Goal: Obtain resource: Obtain resource

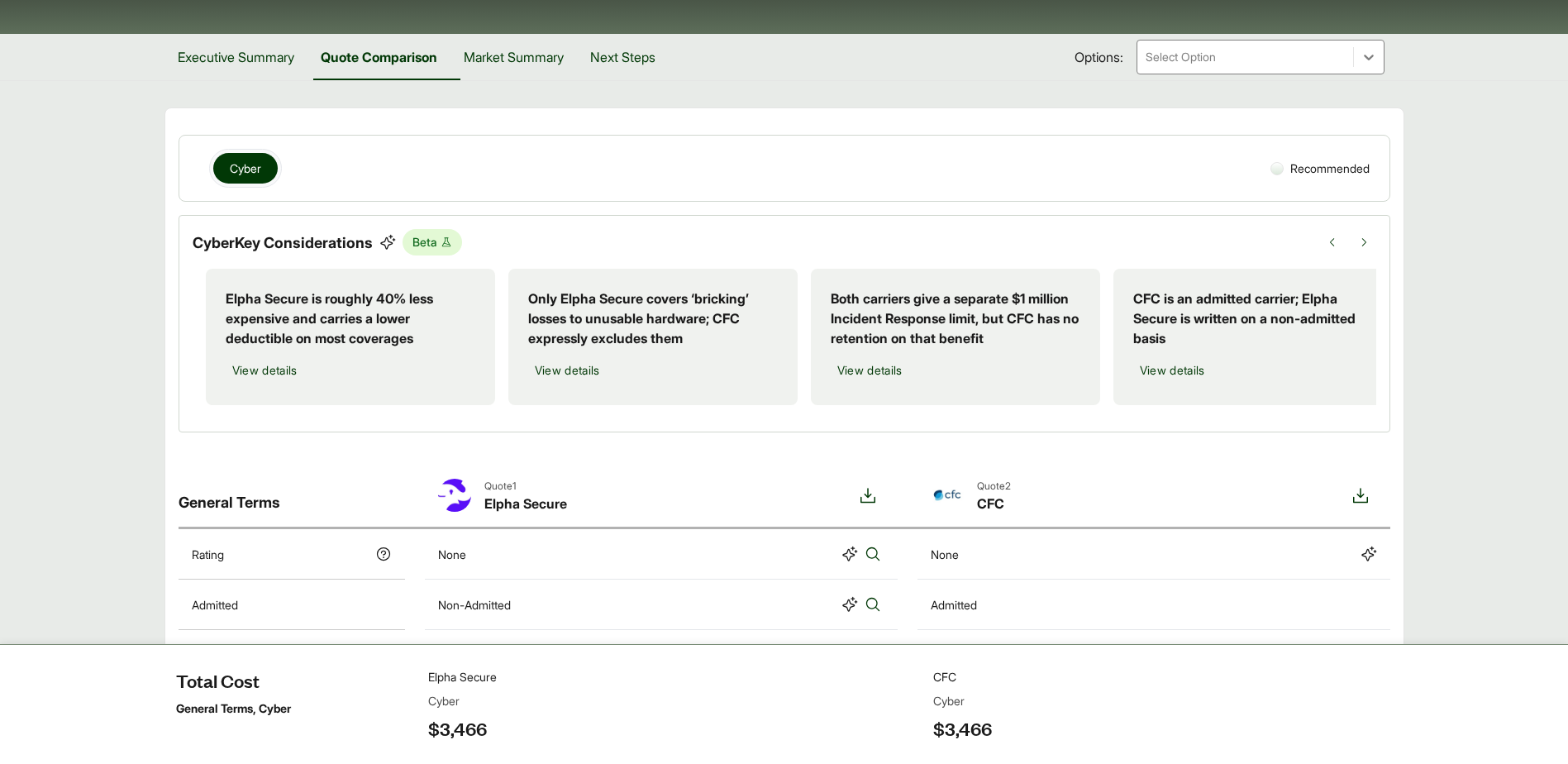
scroll to position [413, 0]
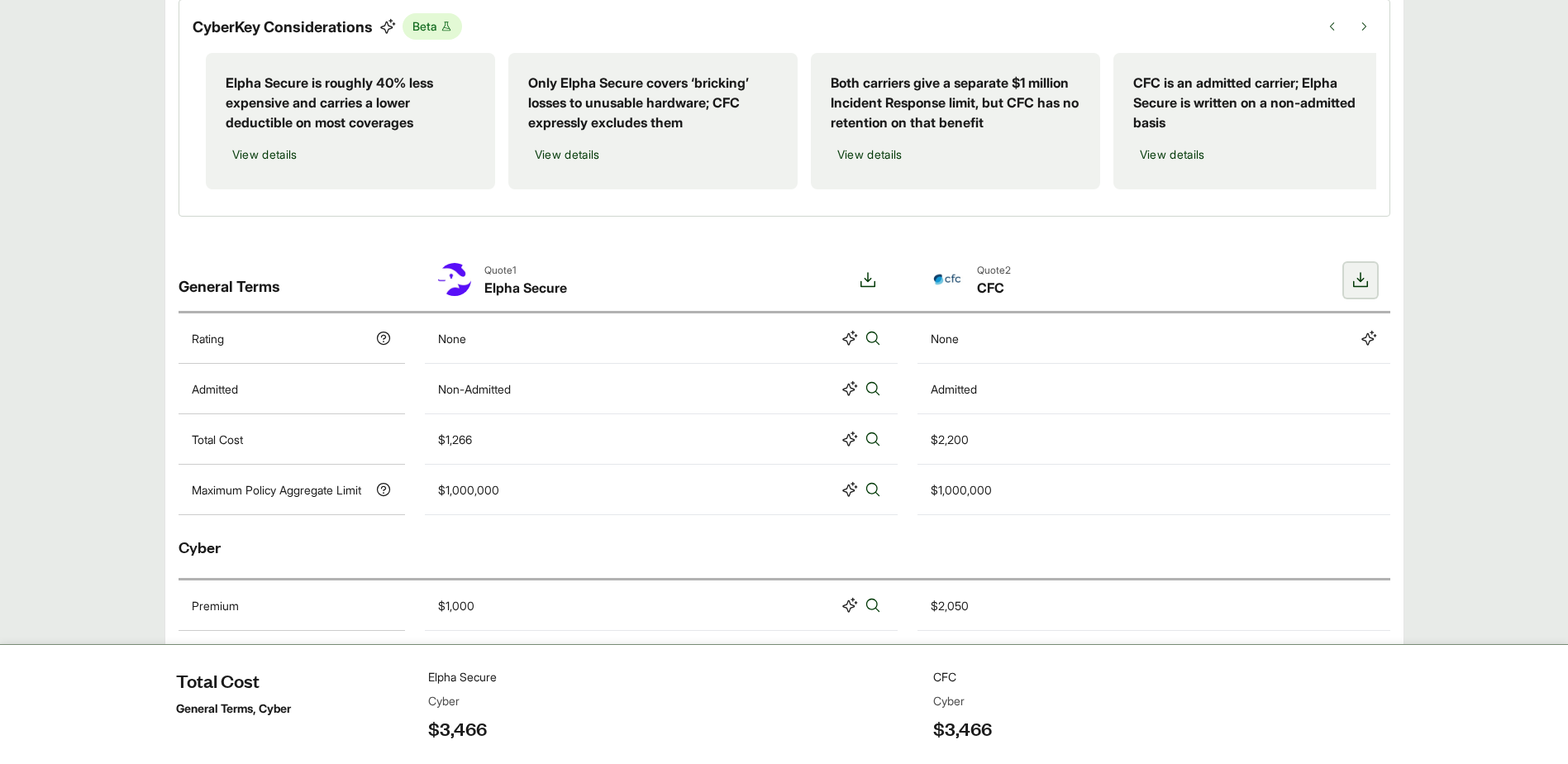
click at [1358, 287] on icon at bounding box center [1360, 279] width 15 height 15
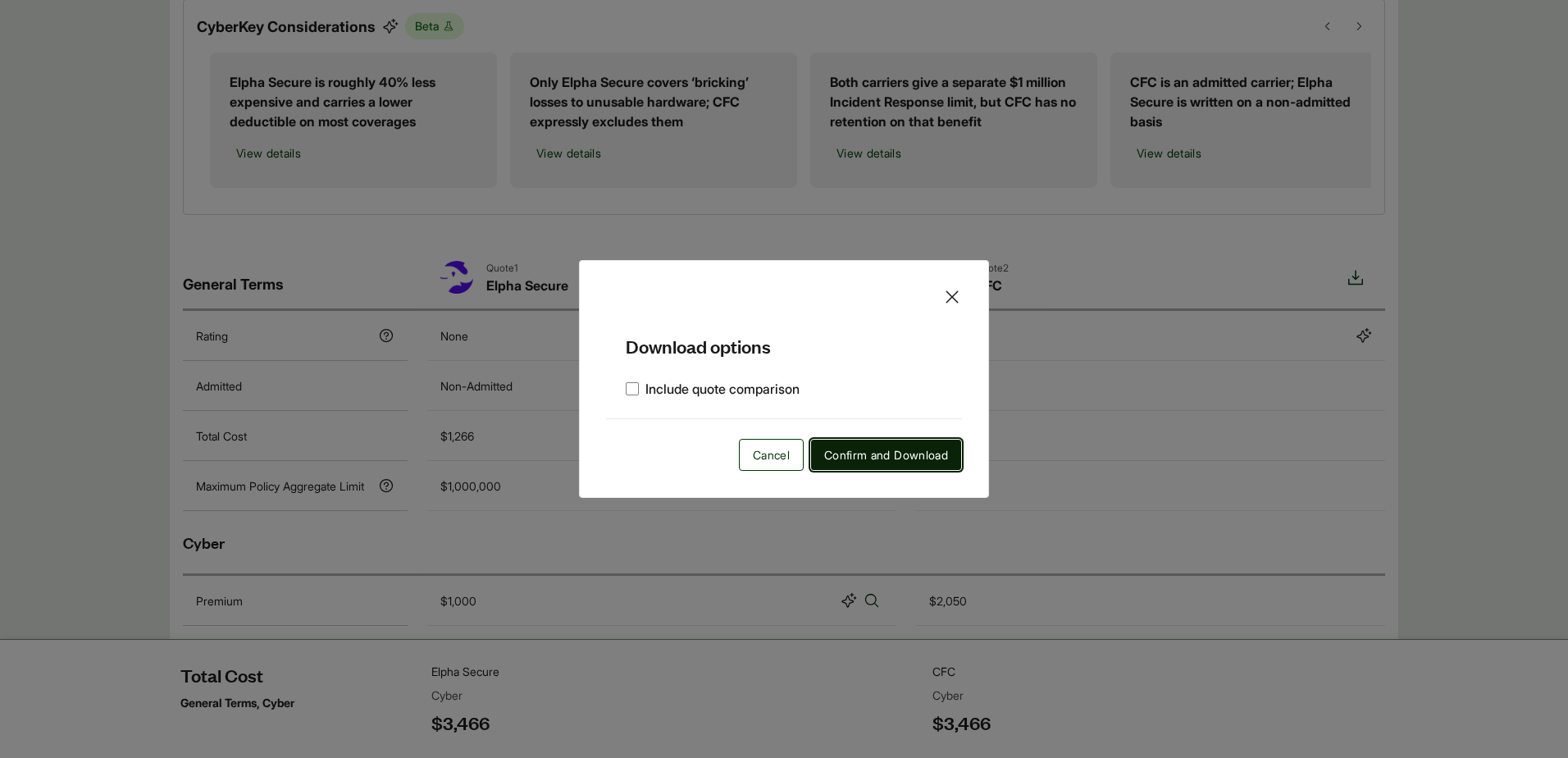
click at [893, 455] on span "Confirm and Download" at bounding box center [886, 455] width 124 height 17
click at [648, 386] on label "Include quote comparison" at bounding box center [712, 388] width 174 height 20
click at [892, 457] on span "Confirm and Download" at bounding box center [886, 455] width 124 height 17
click at [889, 457] on span "Confirm and Download" at bounding box center [886, 455] width 124 height 17
click at [890, 457] on span "Confirm and Download" at bounding box center [886, 455] width 124 height 17
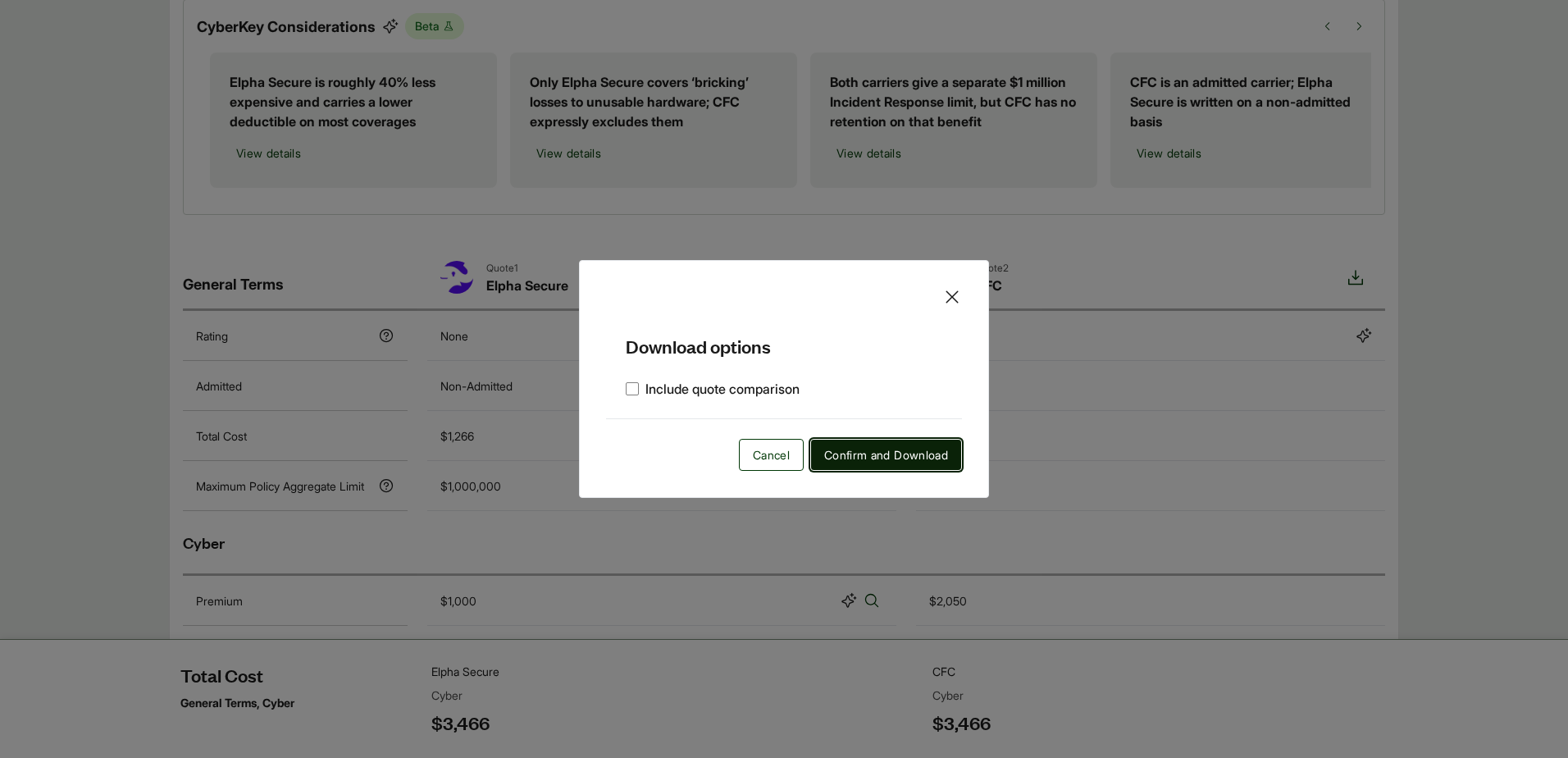
click at [891, 457] on span "Confirm and Download" at bounding box center [886, 455] width 124 height 17
click at [950, 298] on icon at bounding box center [952, 296] width 20 height 20
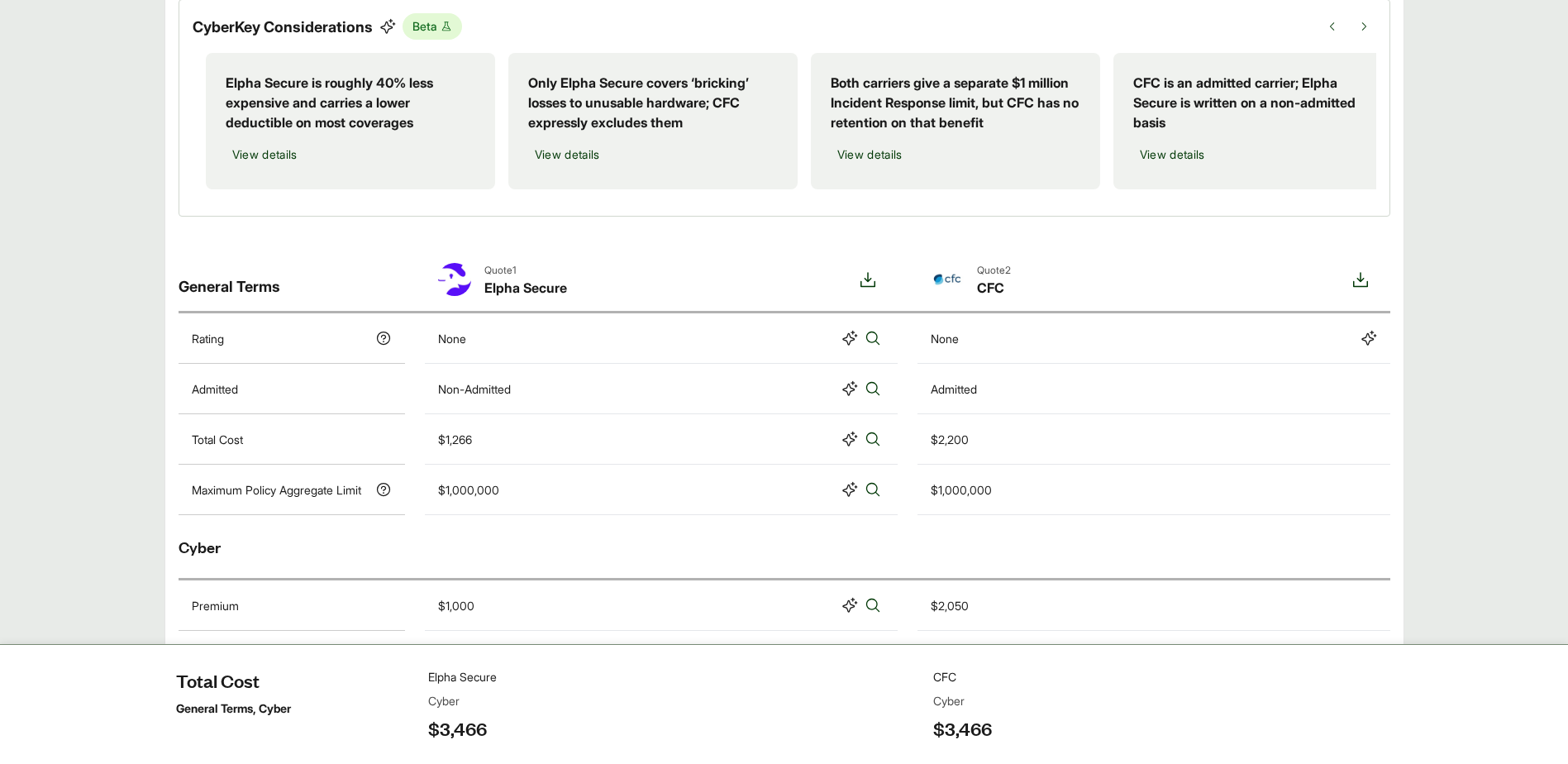
click at [971, 286] on div "Quote 2 CFC" at bounding box center [971, 280] width 80 height 35
click at [870, 287] on icon at bounding box center [868, 279] width 15 height 15
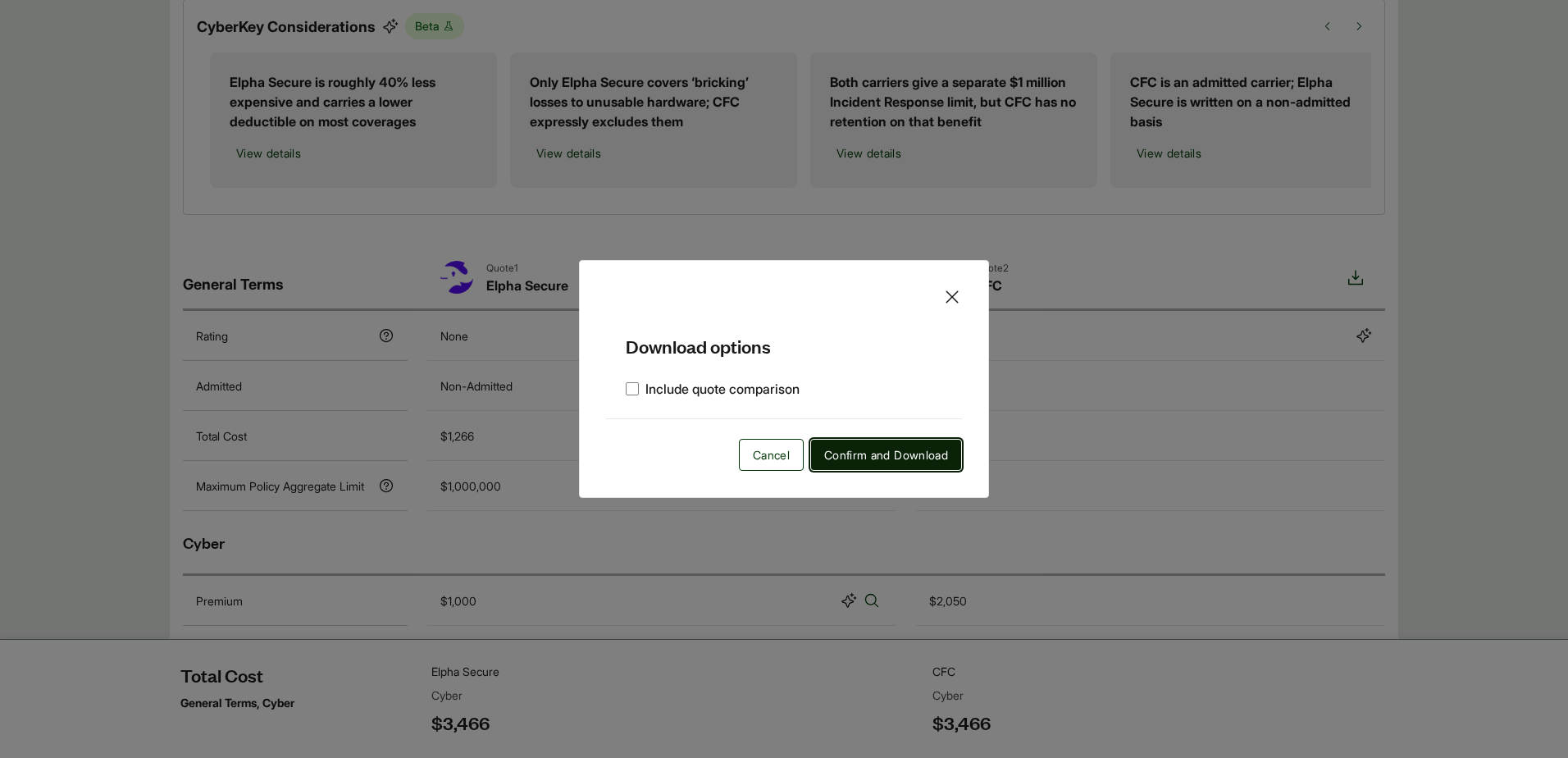
click at [918, 455] on span "Confirm and Download" at bounding box center [886, 455] width 124 height 17
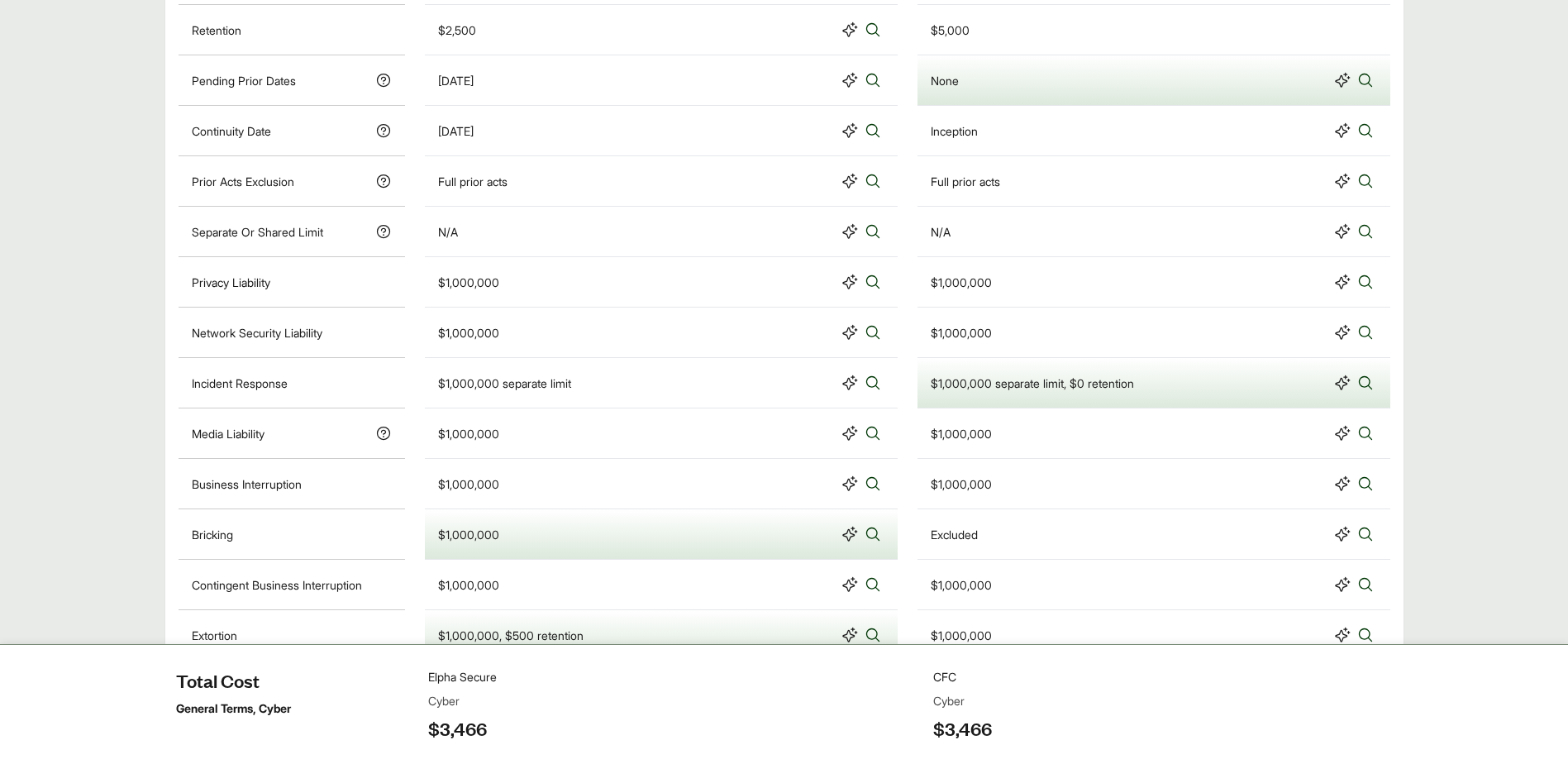
scroll to position [1406, 0]
